Goal: Contribute content

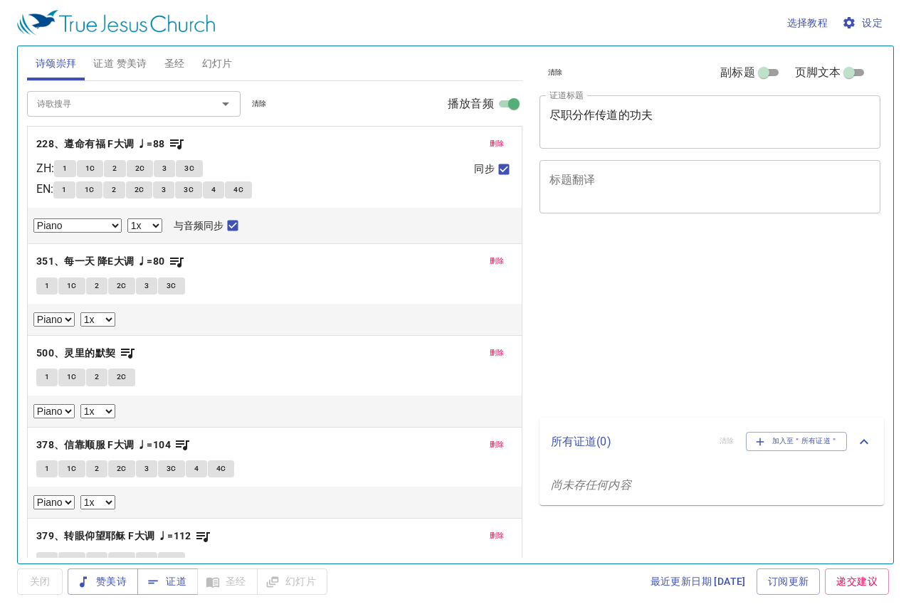
select select "1"
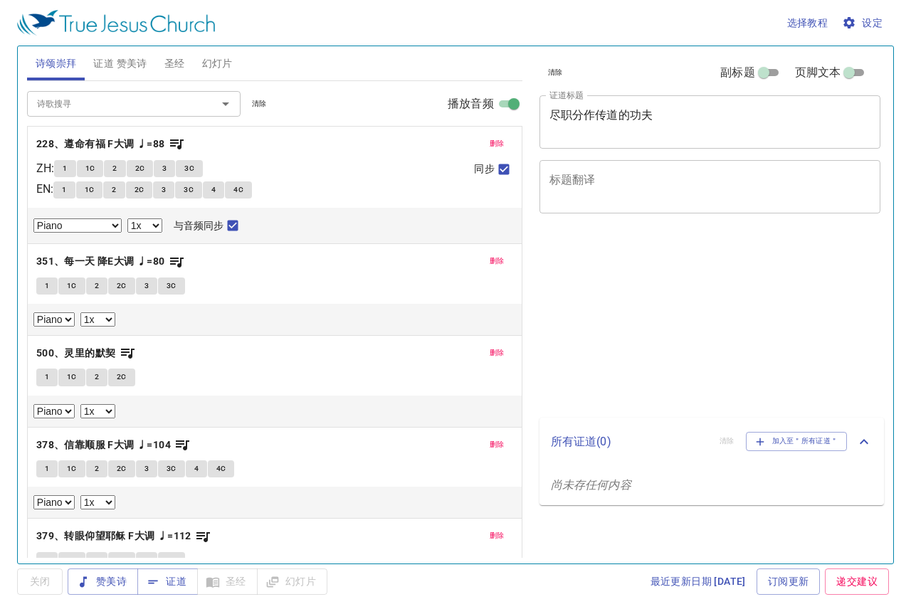
select select "1"
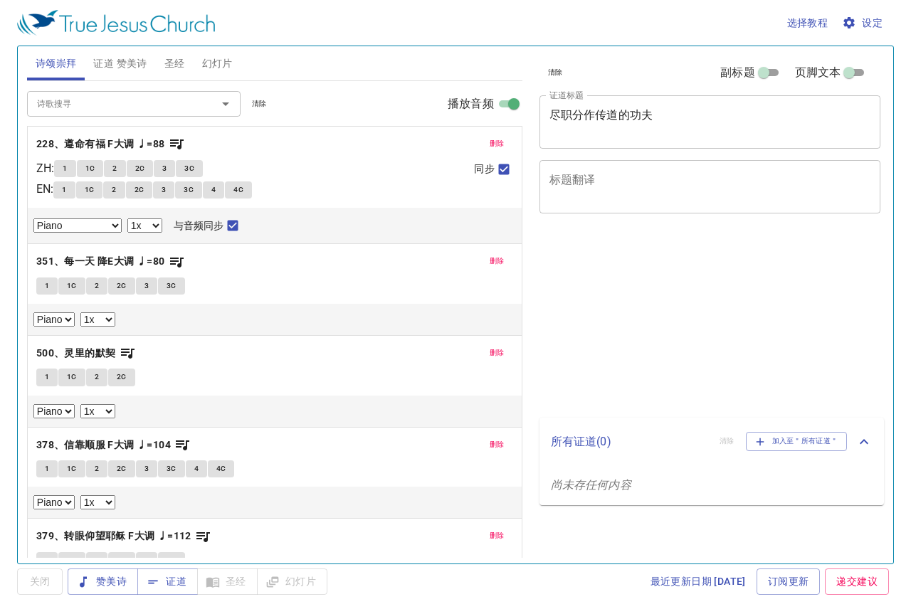
select select "1"
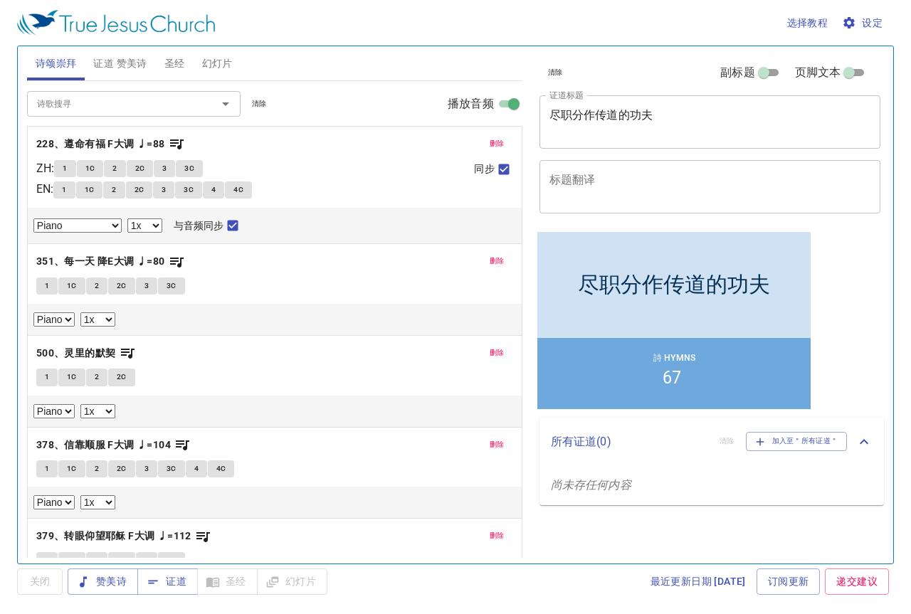
click at [257, 108] on span "清除" at bounding box center [259, 104] width 15 height 13
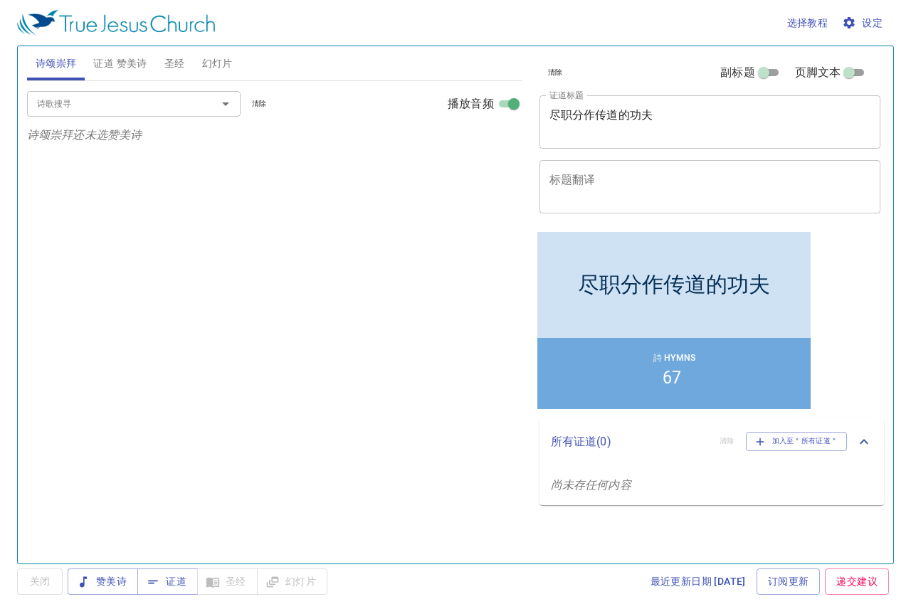
click at [266, 103] on span "清除" at bounding box center [259, 104] width 15 height 13
click at [139, 61] on span "证道 赞美诗" at bounding box center [119, 64] width 53 height 18
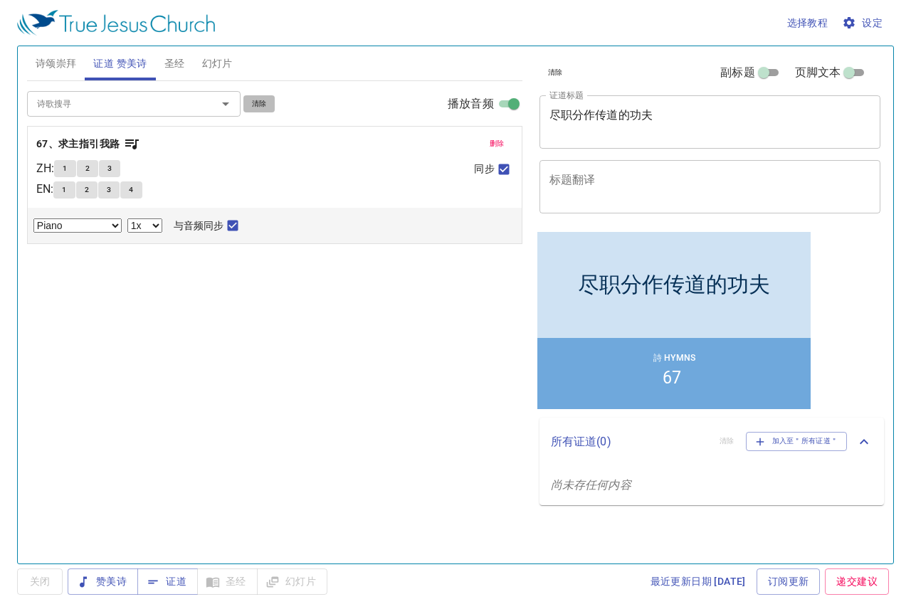
click at [258, 107] on span "清除" at bounding box center [259, 104] width 15 height 13
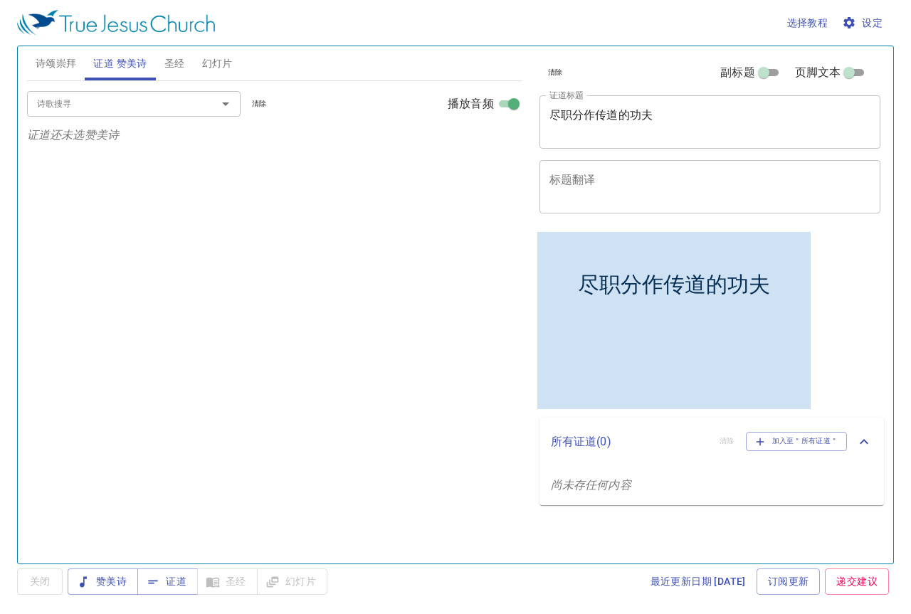
drag, startPoint x: 674, startPoint y: 115, endPoint x: 564, endPoint y: 132, distance: 110.9
click at [296, 104] on div "诗颂崇拜 证道 赞美诗 圣经 幻灯片 诗歌搜寻 诗歌搜寻 清除 播放音频 诗颂崇拜还未选赞美诗 诗歌搜寻 诗歌搜寻 清除 播放音频 证道还未选赞美诗 创世记 …" at bounding box center [455, 300] width 869 height 518
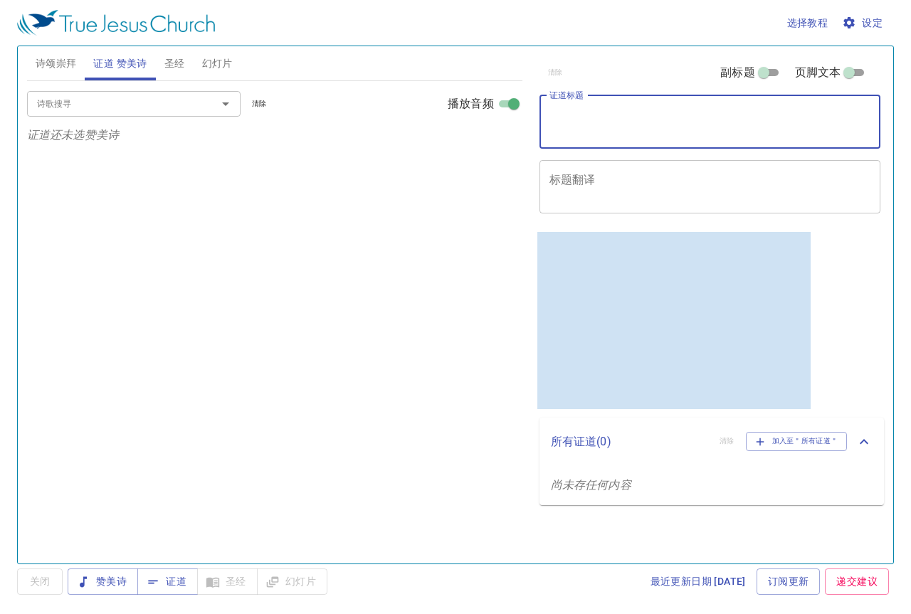
type textarea "t"
type textarea "Two Ways of Life"
click at [154, 97] on input "诗歌搜寻" at bounding box center [112, 103] width 163 height 16
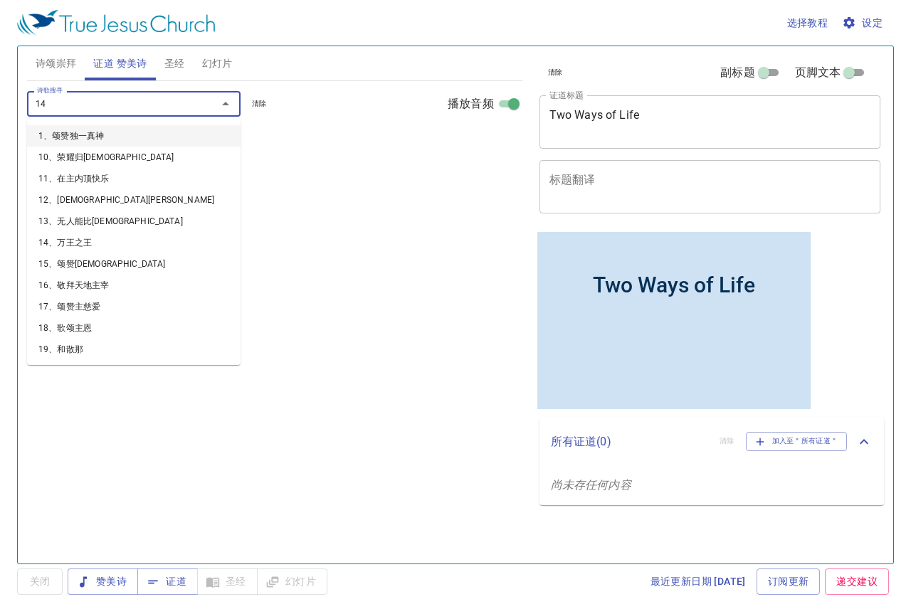
type input "141"
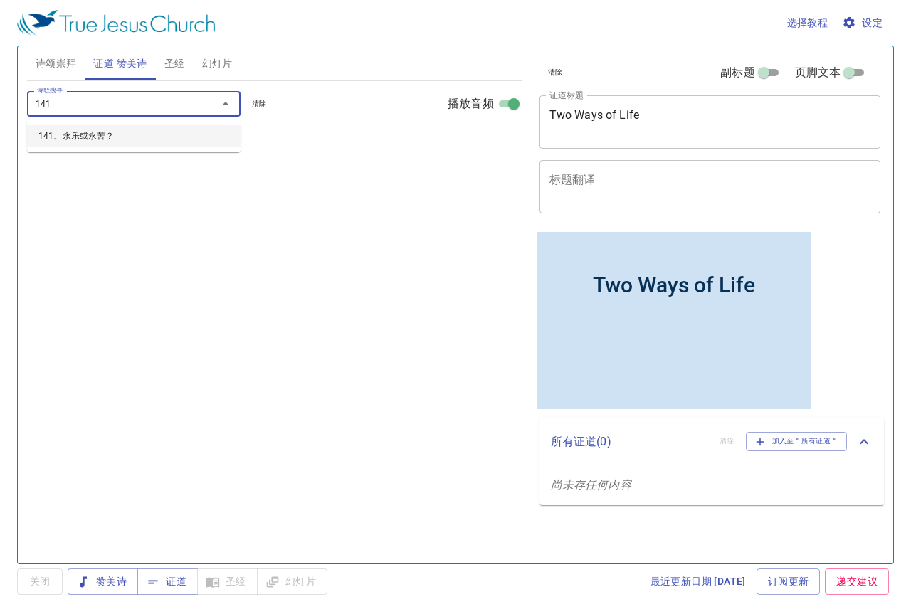
select select "1"
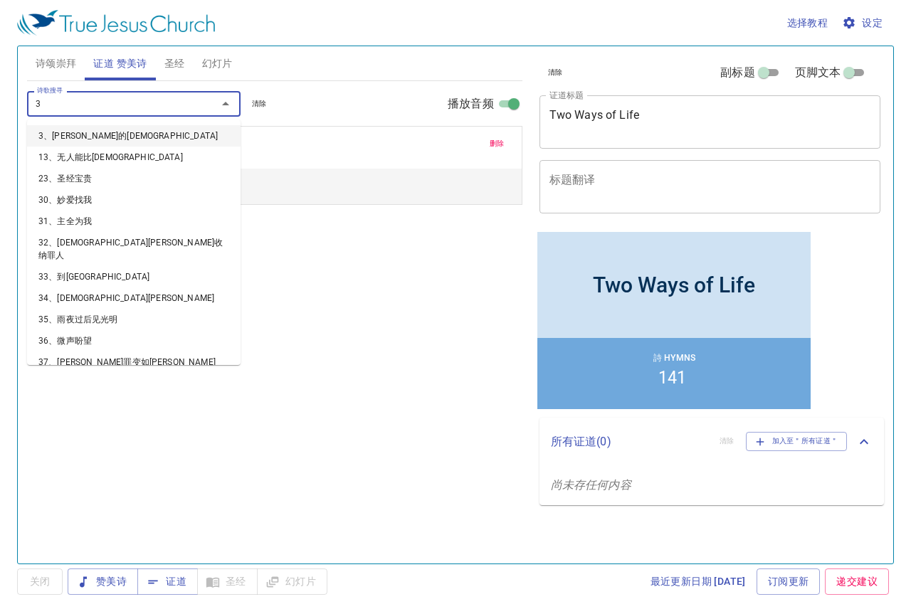
type input "34"
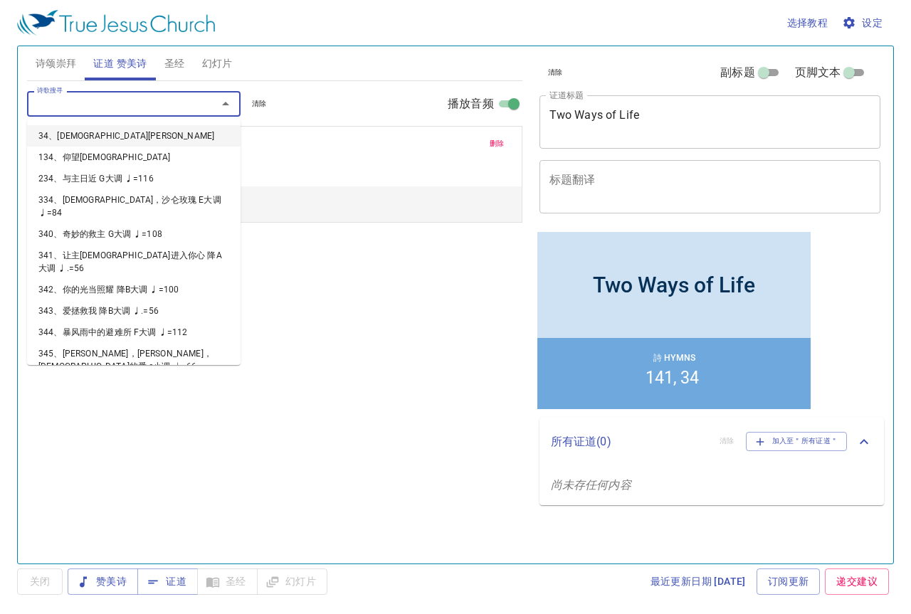
select select "1"
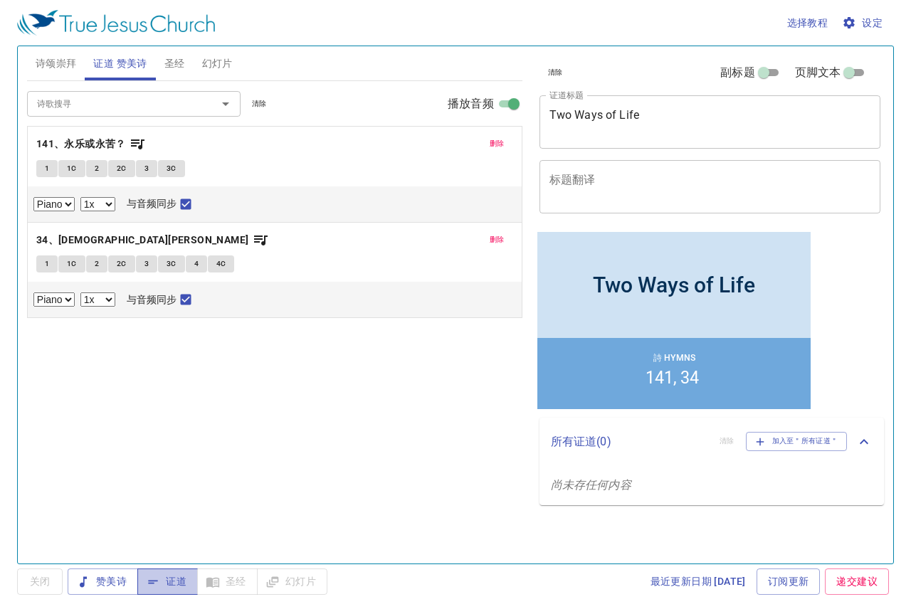
click at [172, 578] on span "证道" at bounding box center [168, 582] width 38 height 18
